Goal: Information Seeking & Learning: Learn about a topic

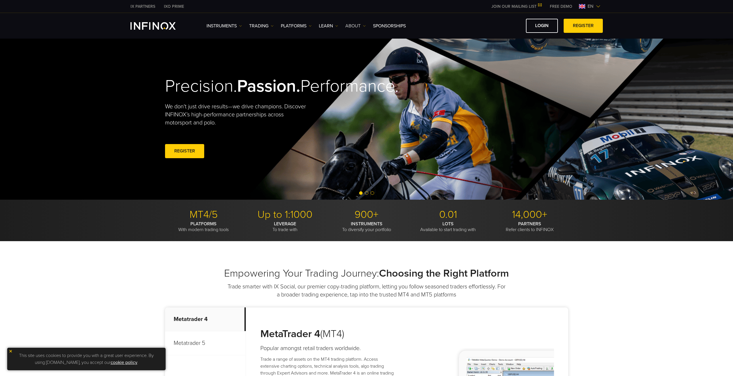
click at [346, 26] on link "ABOUT" at bounding box center [355, 25] width 20 height 7
click at [363, 45] on link "About INFINOX" at bounding box center [366, 44] width 42 height 12
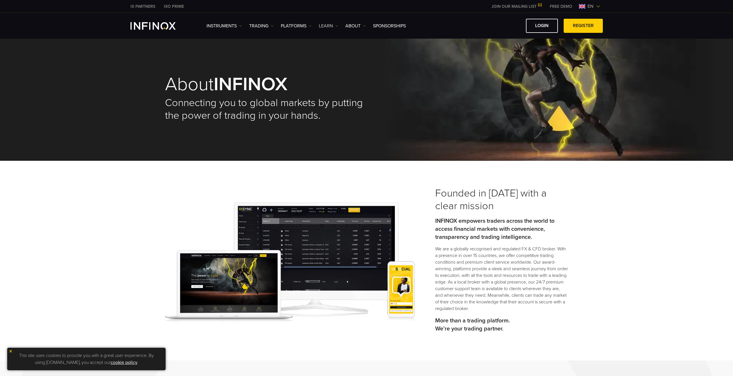
click at [331, 24] on link "Learn" at bounding box center [328, 25] width 19 height 7
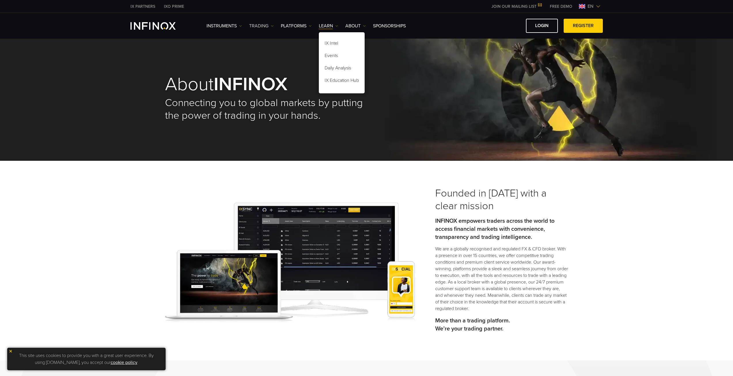
click at [256, 26] on link "TRADING" at bounding box center [261, 25] width 24 height 7
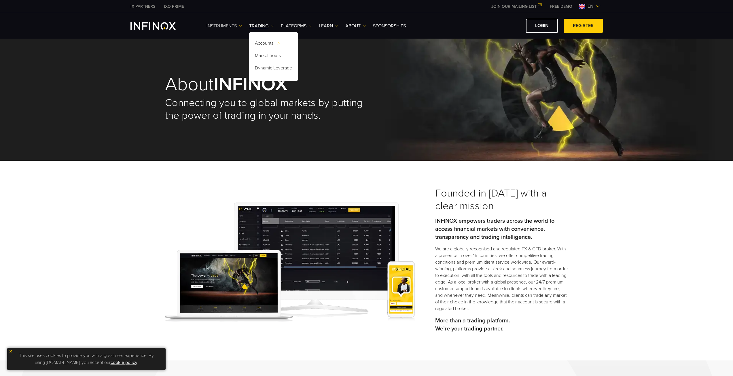
click at [235, 26] on link "Instruments" at bounding box center [223, 25] width 35 height 7
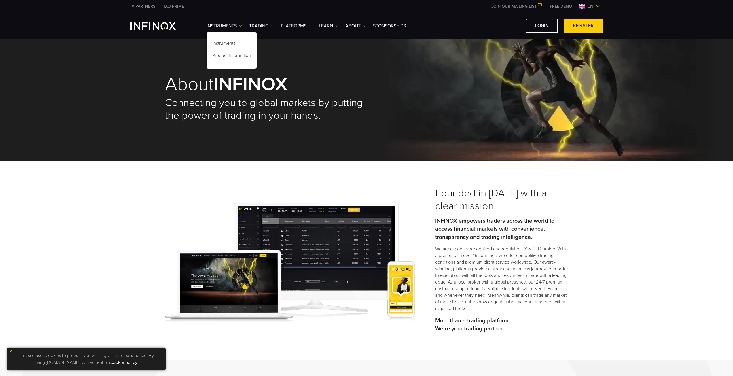
click at [136, 33] on div "Instruments Instruments Product Information TRADING DEMO" at bounding box center [366, 26] width 472 height 14
click at [144, 26] on img "INFINOX Logo" at bounding box center [152, 25] width 45 height 7
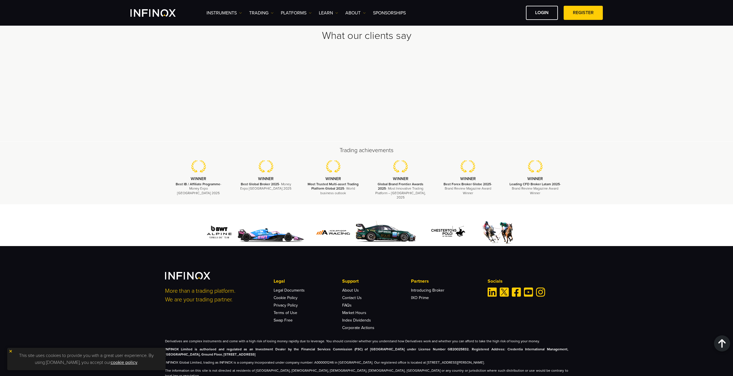
scroll to position [1619, 0]
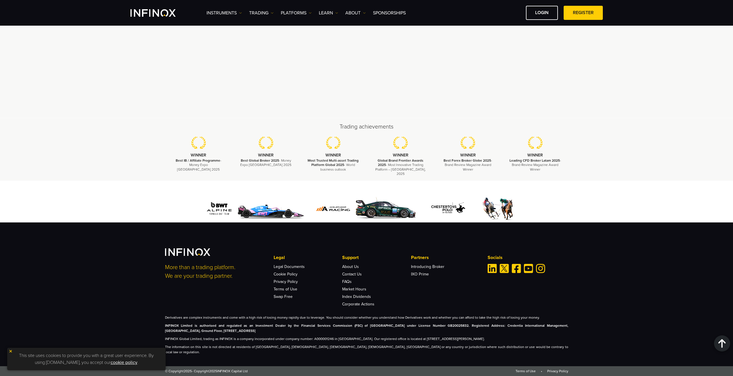
drag, startPoint x: 323, startPoint y: 331, endPoint x: 350, endPoint y: 335, distance: 27.1
click at [350, 333] on p "INFINOX Limited is authorised and regulated as an Investment Dealer by the Fina…" at bounding box center [366, 328] width 403 height 10
drag, startPoint x: 274, startPoint y: 329, endPoint x: 341, endPoint y: 333, distance: 66.6
click at [341, 333] on p "INFINOX Limited is authorised and regulated as an Investment Dealer by the Fina…" at bounding box center [366, 328] width 403 height 10
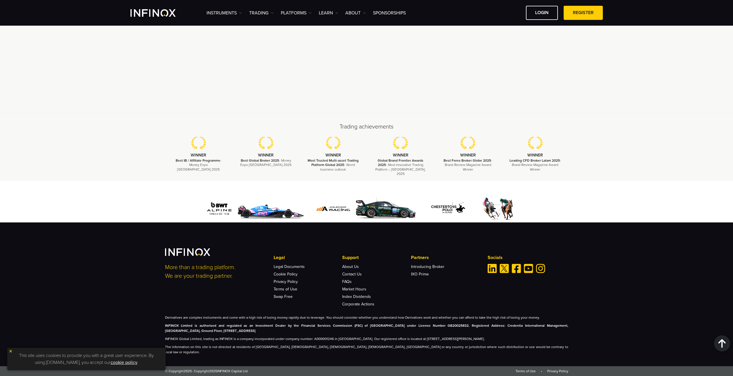
click at [339, 333] on p "INFINOX Limited is authorised and regulated as an Investment Dealer by the Fina…" at bounding box center [366, 328] width 403 height 10
click at [151, 198] on div at bounding box center [366, 202] width 733 height 42
